Goal: Task Accomplishment & Management: Manage account settings

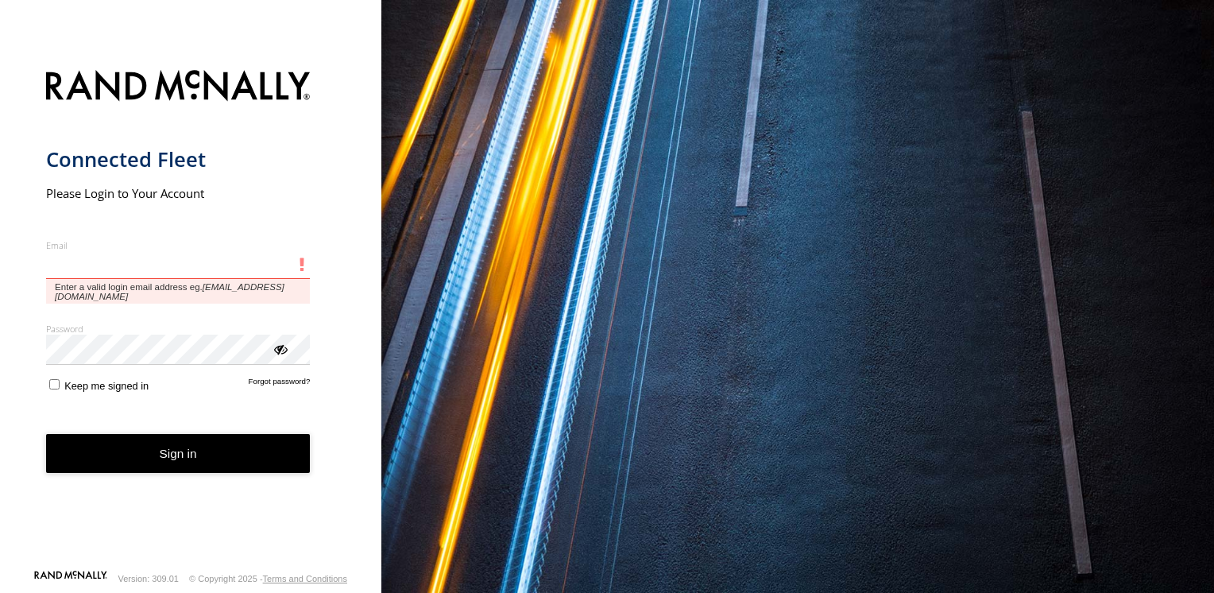
type input "**********"
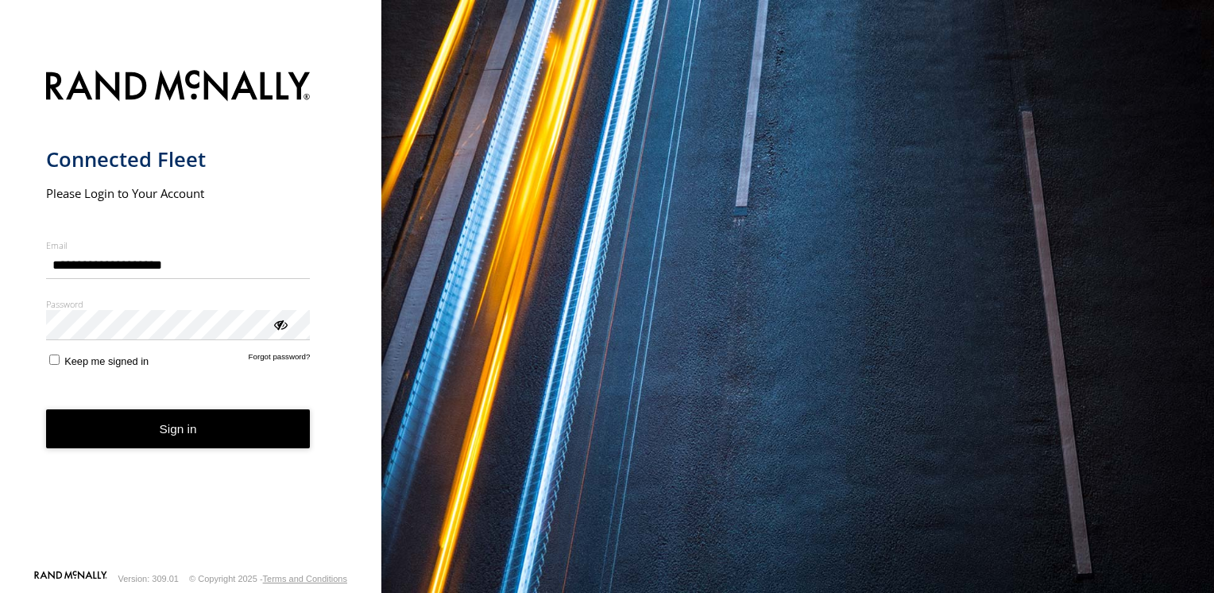
click at [168, 447] on button "Sign in" at bounding box center [178, 428] width 265 height 39
click at [168, 431] on button "Sign in" at bounding box center [178, 428] width 265 height 39
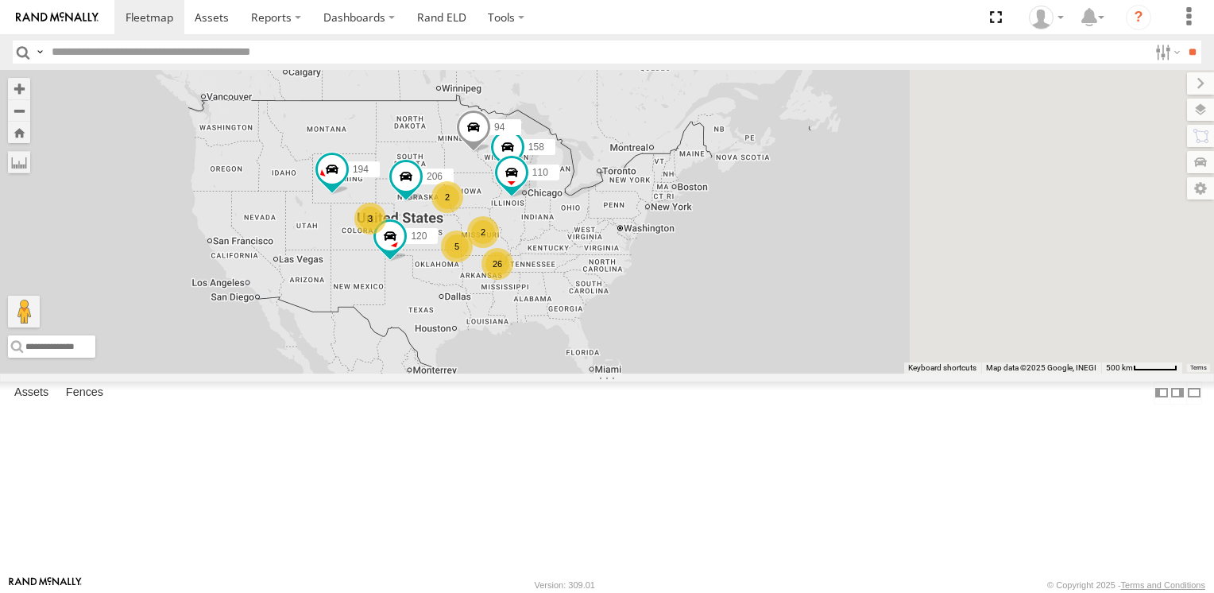
drag, startPoint x: 949, startPoint y: 370, endPoint x: 698, endPoint y: 393, distance: 251.4
click at [698, 373] on div "206 158 94 110 194 120 3 26 2 5 2" at bounding box center [607, 221] width 1214 height 303
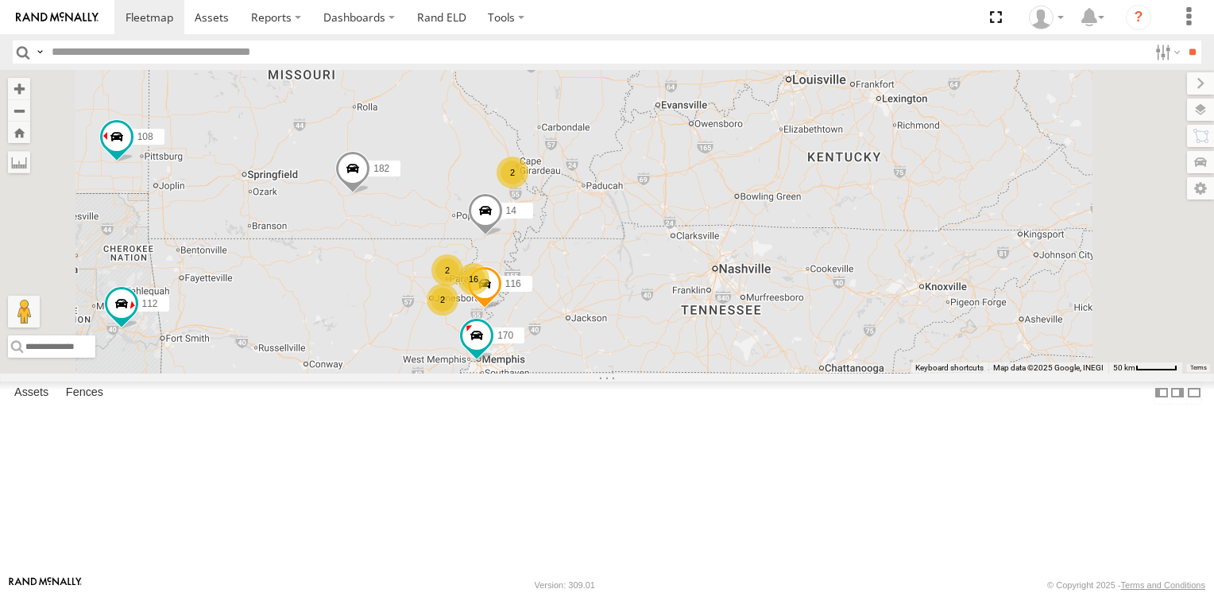
click at [528, 188] on div "2" at bounding box center [513, 173] width 32 height 32
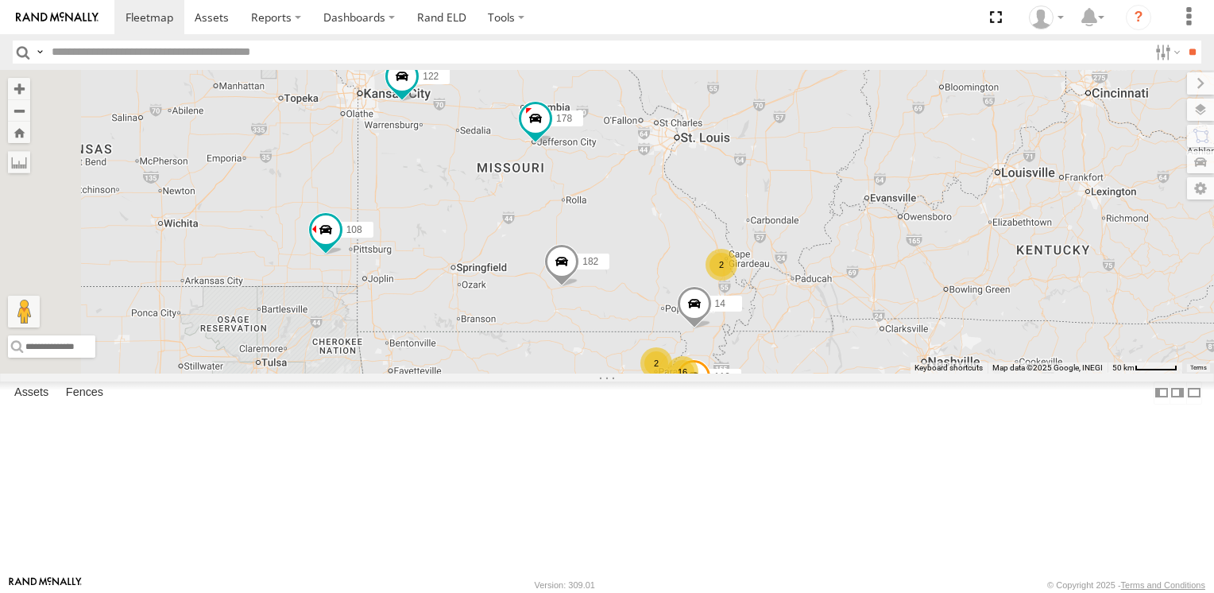
drag, startPoint x: 478, startPoint y: 396, endPoint x: 753, endPoint y: 418, distance: 275.1
click at [753, 373] on div "206 178 158 108 112 122 94 208 110 118 120 134 182 116 170 14 2 16 2 2" at bounding box center [607, 221] width 1214 height 303
click at [0, 0] on span at bounding box center [0, 0] width 0 height 0
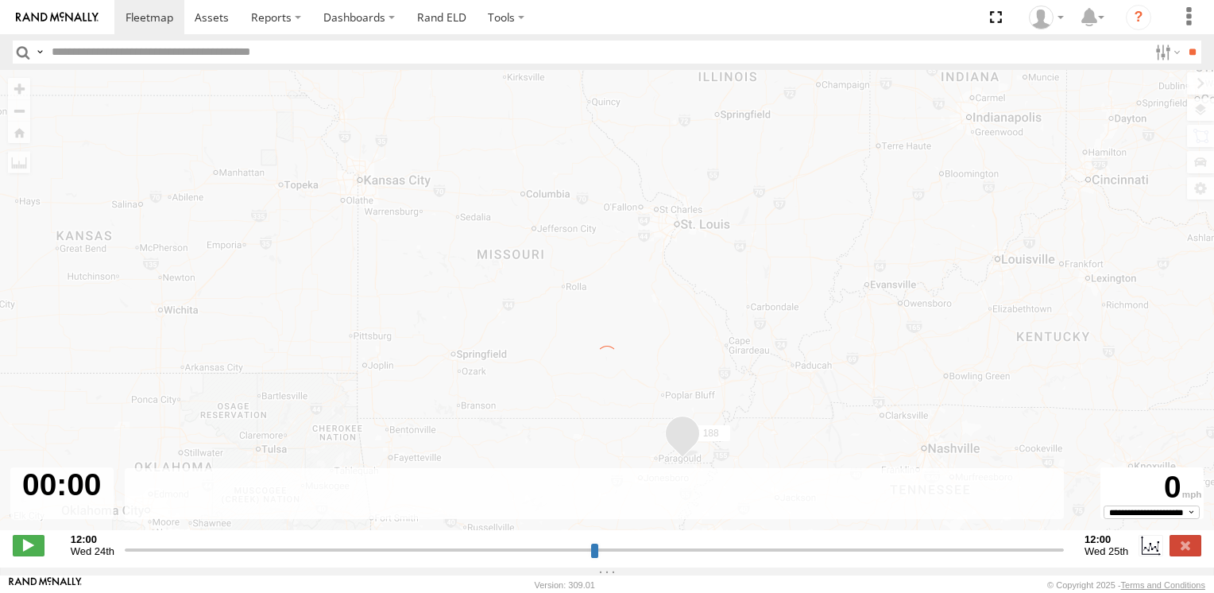
type input "**********"
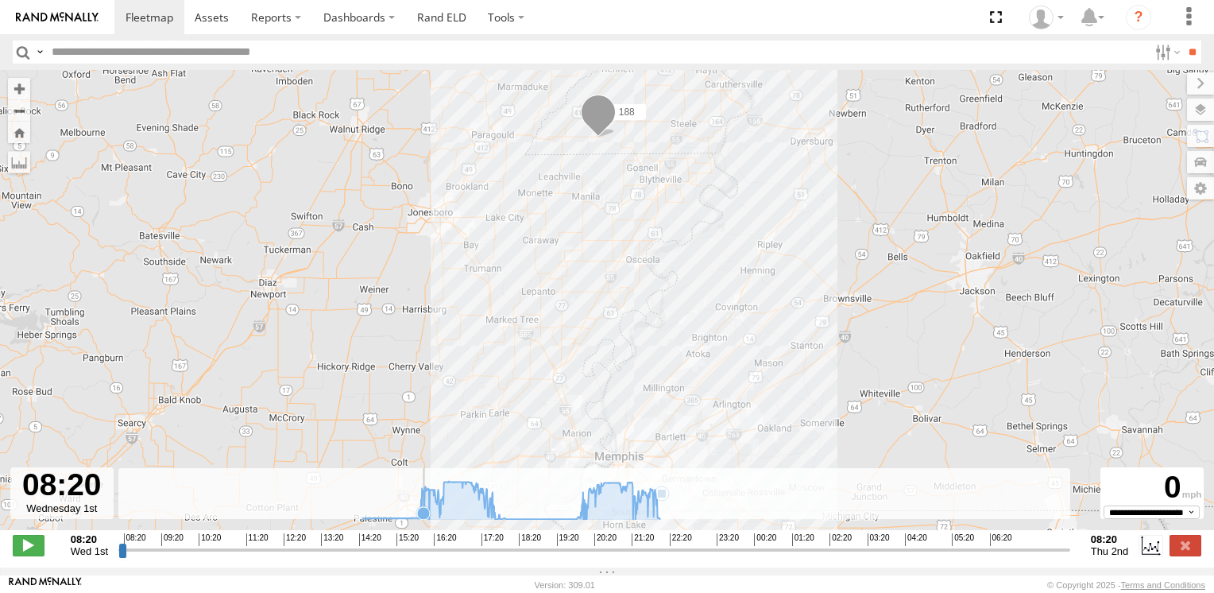
click at [424, 520] on icon at bounding box center [423, 513] width 13 height 13
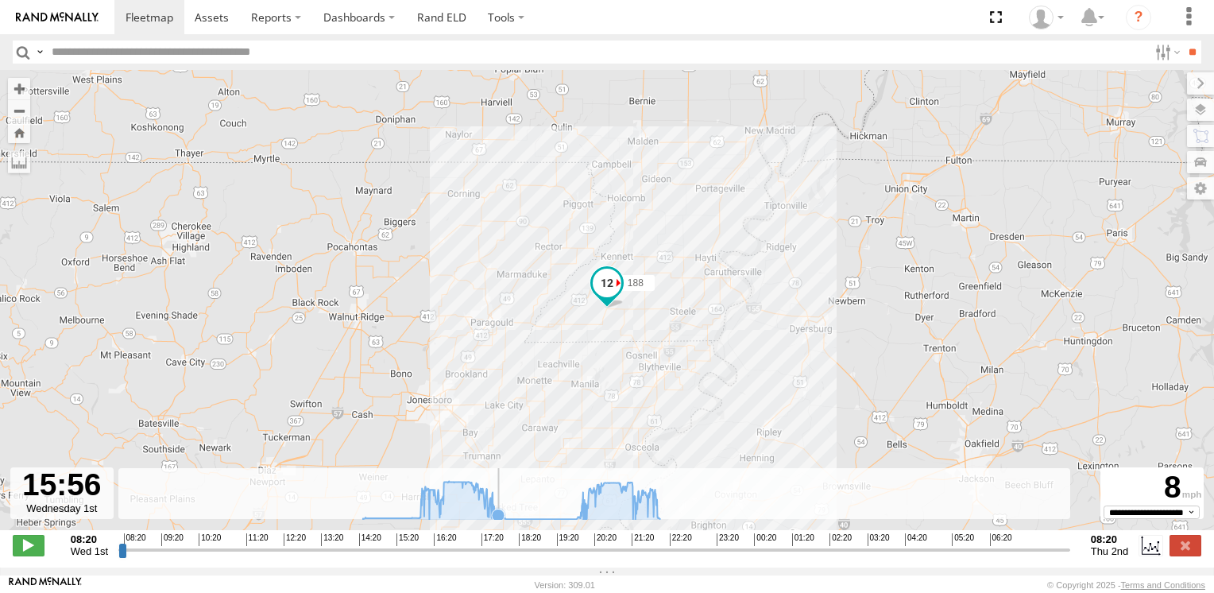
click at [498, 521] on icon at bounding box center [498, 515] width 13 height 13
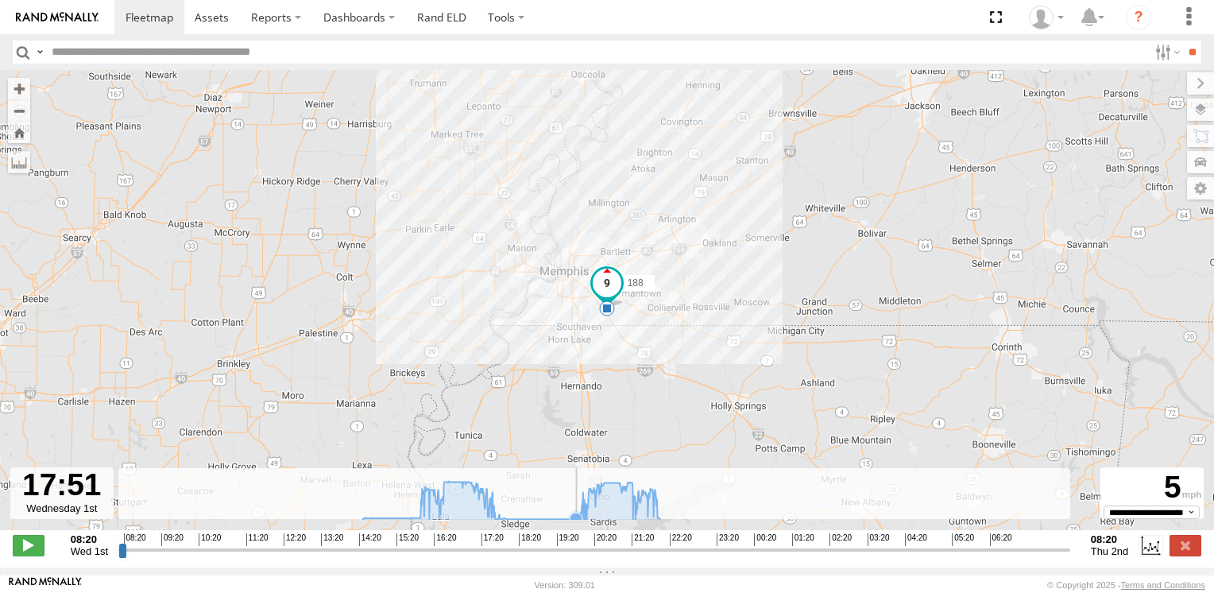
click at [576, 524] on icon at bounding box center [576, 519] width 13 height 13
click at [219, 21] on span at bounding box center [212, 17] width 34 height 15
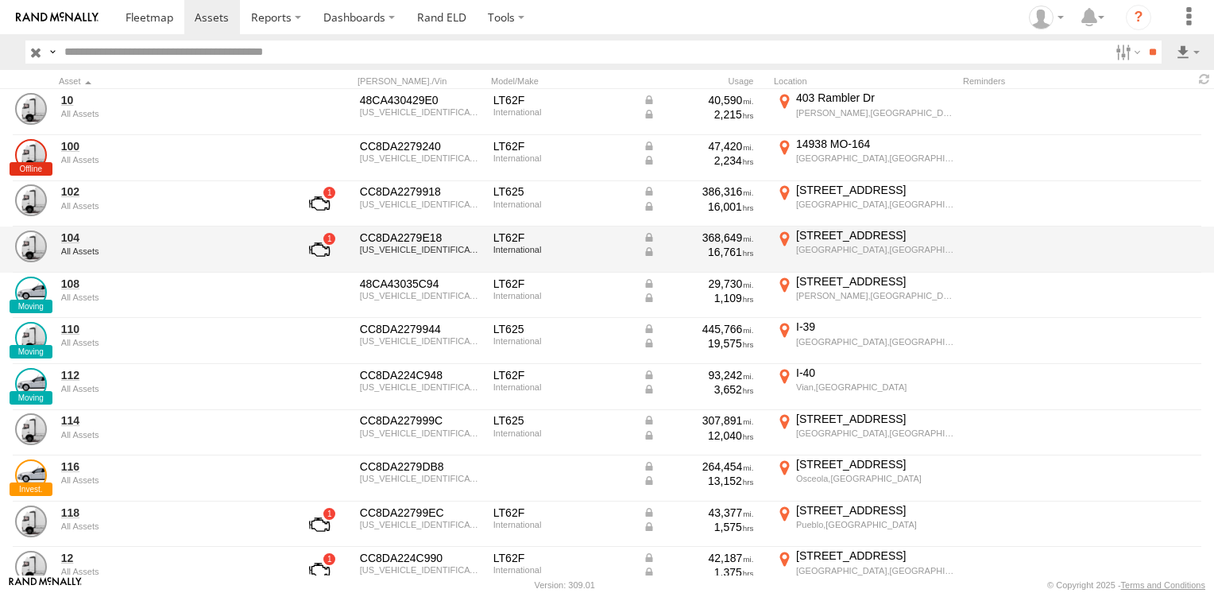
click at [323, 246] on link at bounding box center [319, 249] width 59 height 38
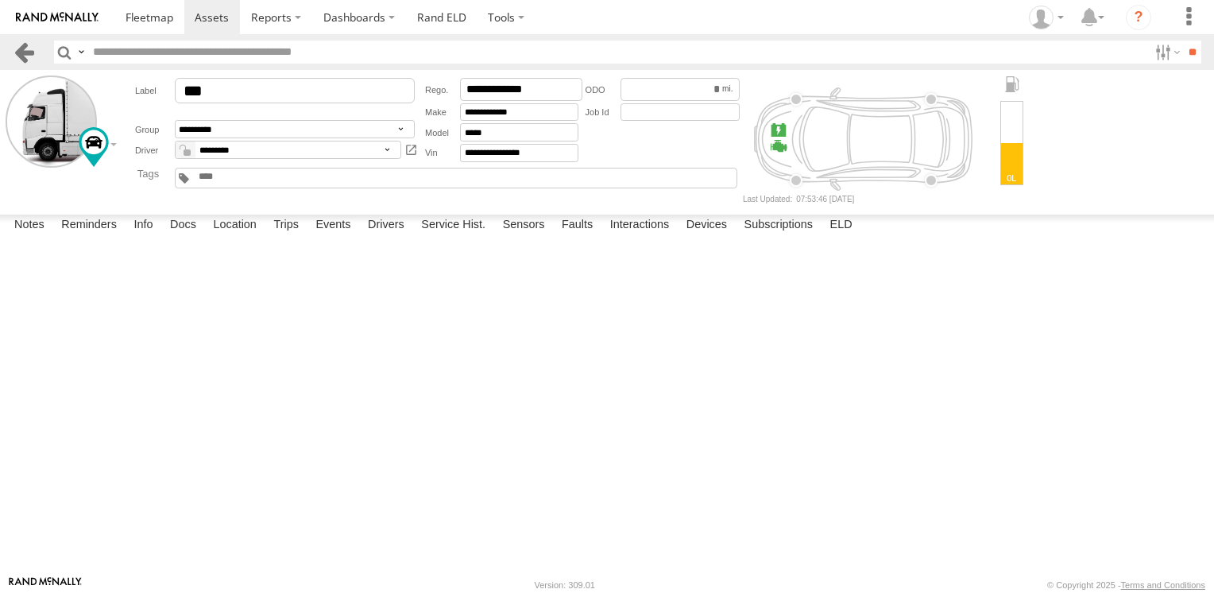
click at [28, 52] on link at bounding box center [24, 52] width 23 height 23
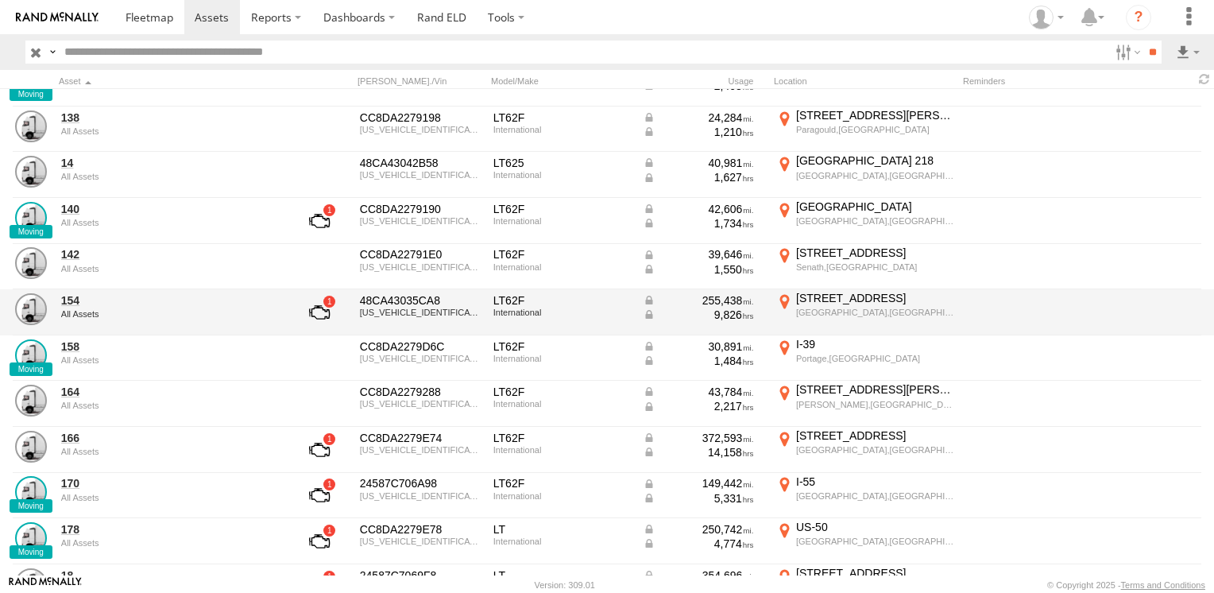
scroll to position [795, 0]
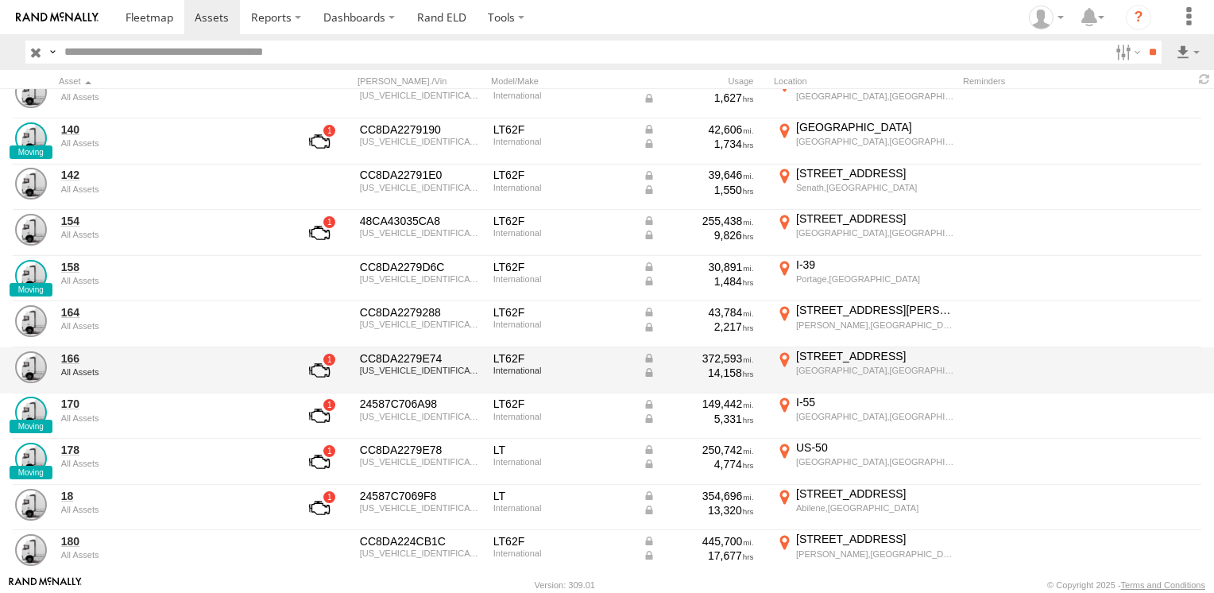
click at [323, 360] on link at bounding box center [319, 370] width 59 height 38
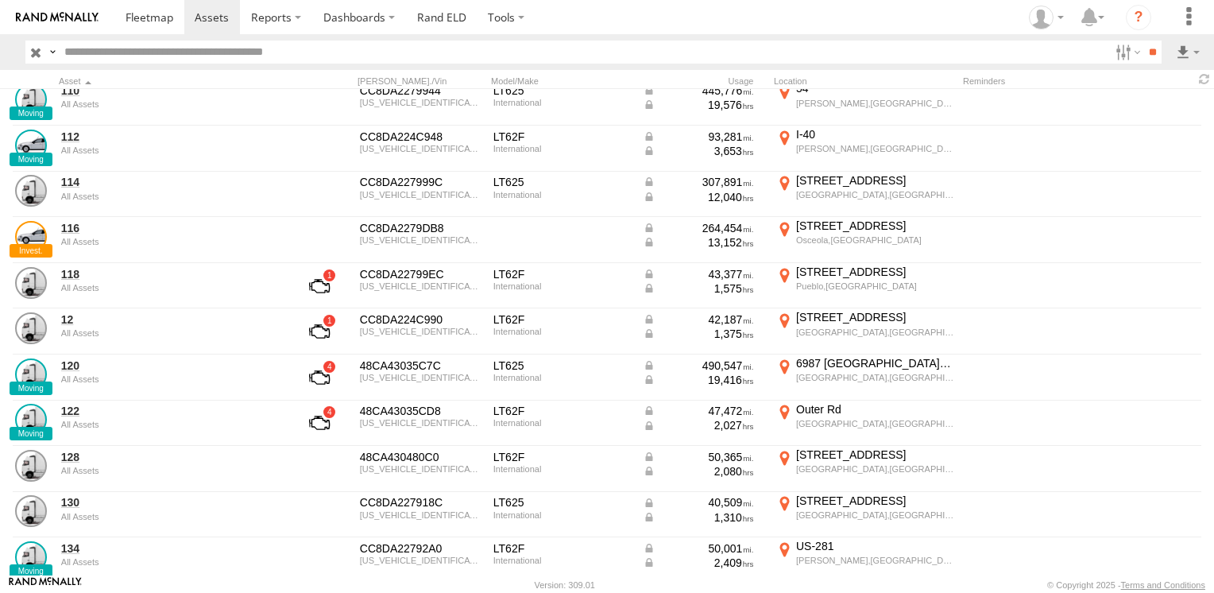
scroll to position [79, 0]
